Goal: Answer question/provide support: Share knowledge or assist other users

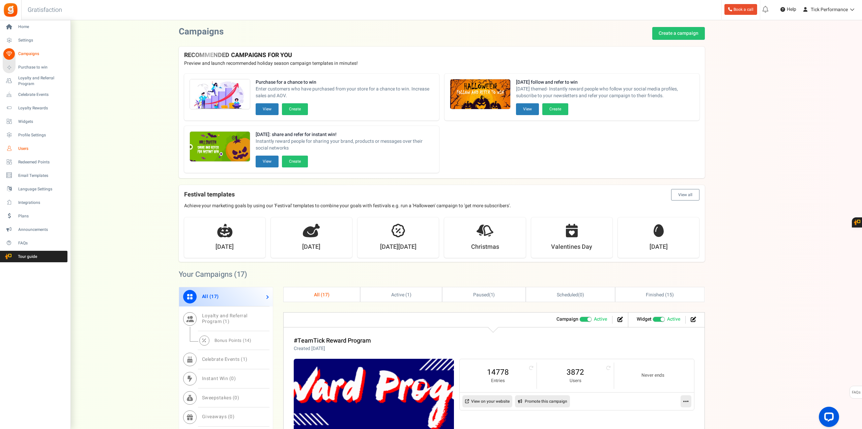
click at [26, 149] on span "Users" at bounding box center [41, 149] width 47 height 6
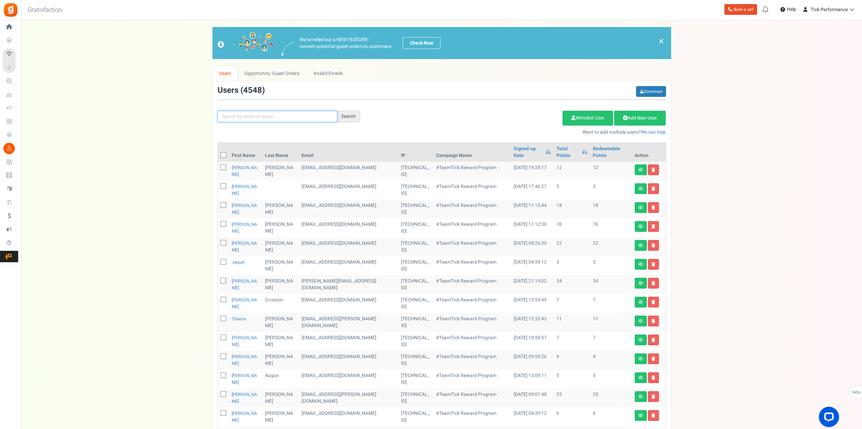
click at [316, 114] on input "text" at bounding box center [278, 116] width 120 height 11
paste input "[PERSON_NAME]"
type input "[PERSON_NAME]"
click at [353, 116] on div "Search" at bounding box center [348, 116] width 23 height 11
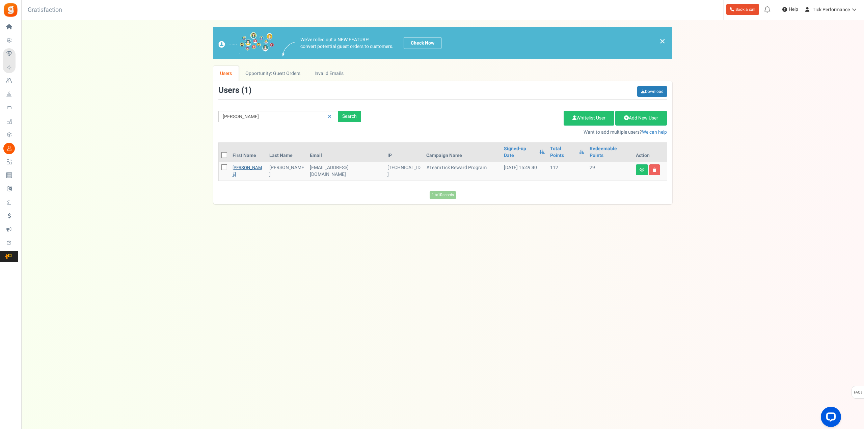
click at [236, 164] on link "[PERSON_NAME]" at bounding box center [246, 170] width 29 height 13
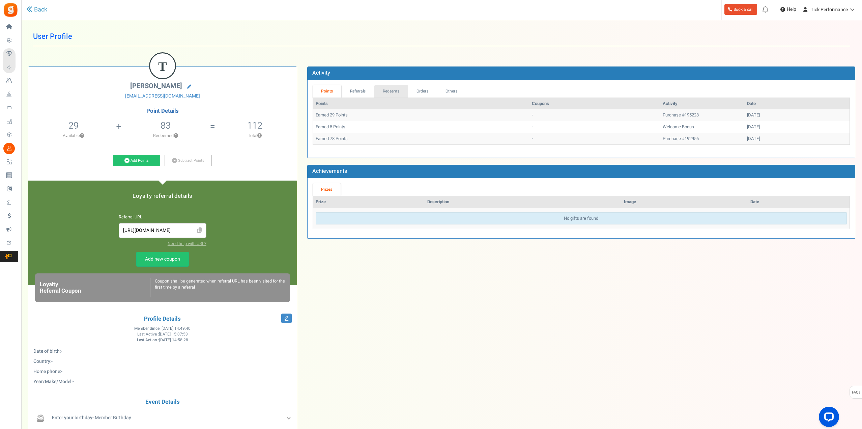
click at [378, 91] on link "Redeems" at bounding box center [392, 91] width 34 height 12
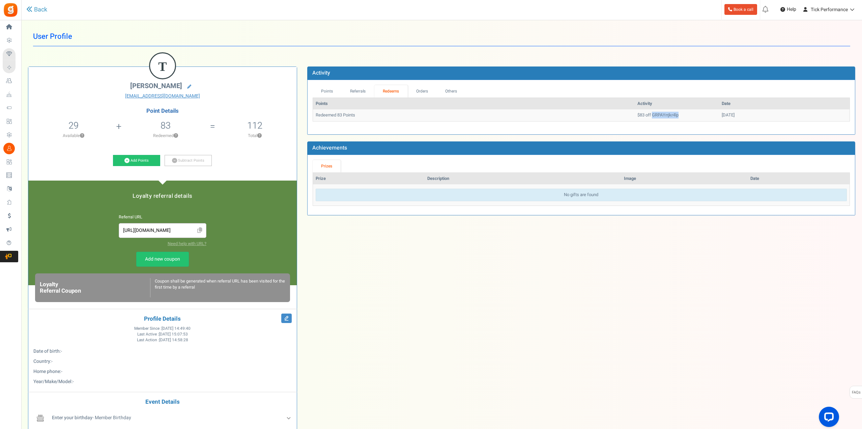
drag, startPoint x: 610, startPoint y: 113, endPoint x: 639, endPoint y: 115, distance: 29.1
click at [639, 115] on td "$83 off GRPAYrrjkr4lp" at bounding box center [677, 115] width 84 height 12
copy td "GRPAYrrjkr4lp"
